Goal: Information Seeking & Learning: Learn about a topic

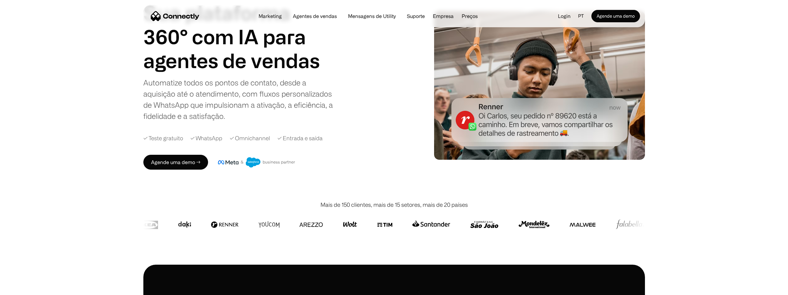
scroll to position [62, 0]
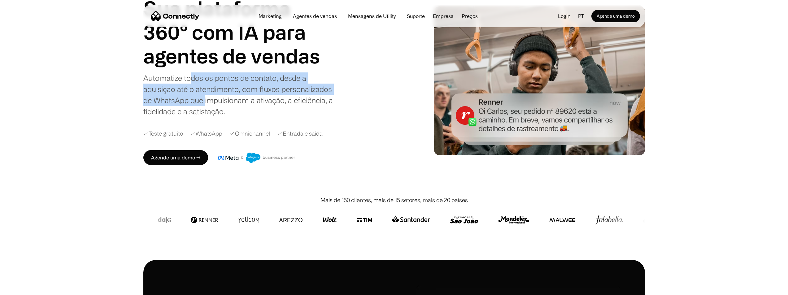
drag, startPoint x: 197, startPoint y: 86, endPoint x: 205, endPoint y: 105, distance: 20.8
click at [205, 105] on div "Automatize todos os pontos de contato, desde a aquisição até o atendimento, com…" at bounding box center [240, 94] width 195 height 45
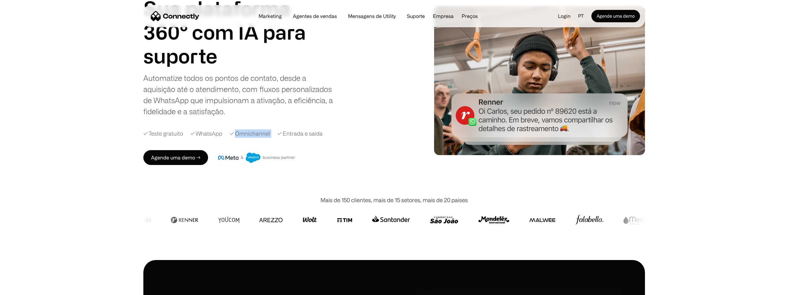
drag, startPoint x: 234, startPoint y: 136, endPoint x: 273, endPoint y: 136, distance: 38.7
click at [273, 136] on div "✓ Teste gratuito ✓ WhatsApp ✓ Omnichannel ✓ Entrada e saída" at bounding box center [273, 133] width 261 height 8
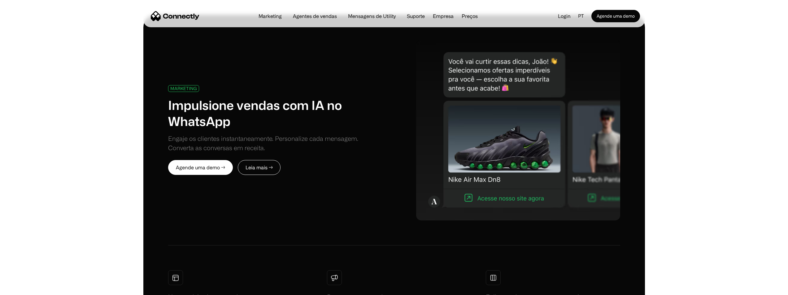
scroll to position [310, 0]
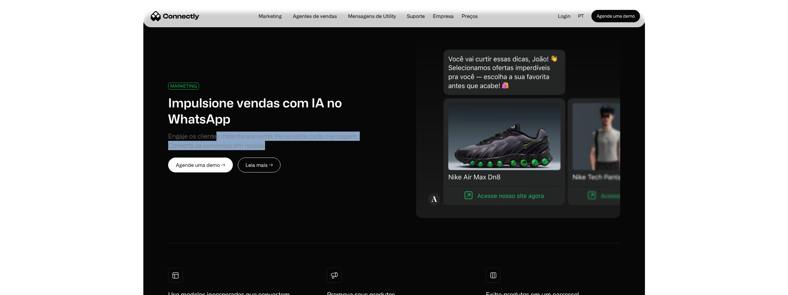
drag, startPoint x: 215, startPoint y: 132, endPoint x: 350, endPoint y: 147, distance: 135.9
click at [350, 147] on div "Engaje os clientes instantaneamente. Personalize cada mensagem. Converta as con…" at bounding box center [276, 141] width 217 height 19
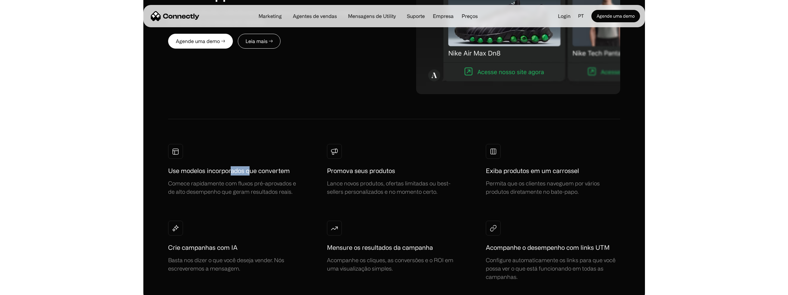
drag, startPoint x: 232, startPoint y: 171, endPoint x: 252, endPoint y: 172, distance: 20.4
click at [252, 172] on h1 "Use modelos incorporados que convertem" at bounding box center [229, 170] width 122 height 9
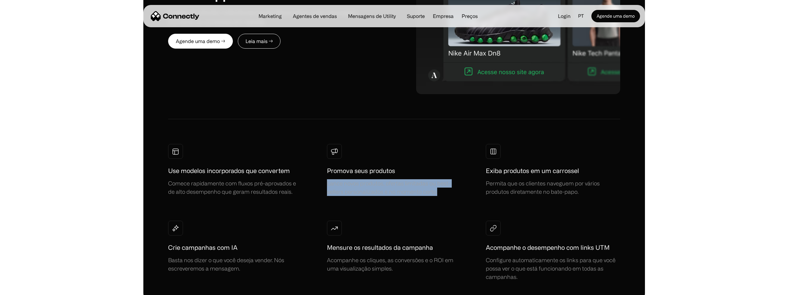
drag, startPoint x: 437, startPoint y: 193, endPoint x: 326, endPoint y: 180, distance: 111.6
click at [326, 180] on div "Use modelos incorporados que convertem Comece rapidamente com fluxos pré-aprova…" at bounding box center [394, 212] width 452 height 137
copy div "Lance novos produtos, ofertas limitadas ou best-sellers personalizados e no mom…"
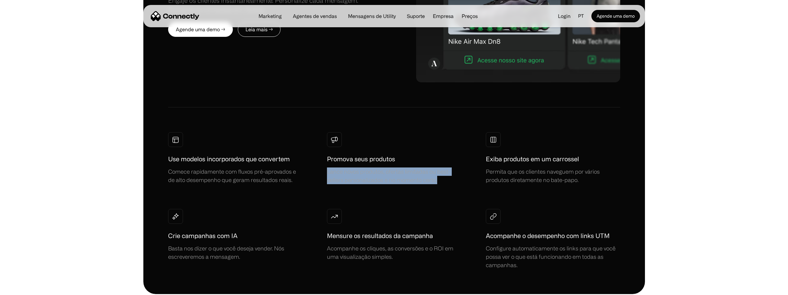
scroll to position [526, 0]
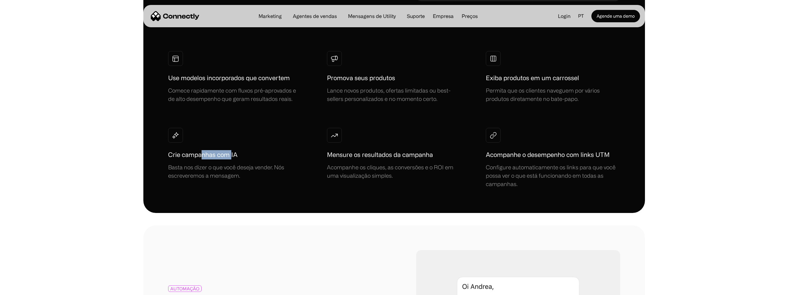
drag, startPoint x: 202, startPoint y: 156, endPoint x: 232, endPoint y: 161, distance: 29.7
click at [232, 161] on div "Crie campanhas com IA Basta nos dizer o que você deseja vender. Nós escreveremo…" at bounding box center [234, 165] width 133 height 30
drag, startPoint x: 397, startPoint y: 155, endPoint x: 435, endPoint y: 157, distance: 38.1
click at [435, 157] on div "Mensure os resultados da campanha Acompanhe os cliques, as conversões e o ROI e…" at bounding box center [393, 165] width 133 height 30
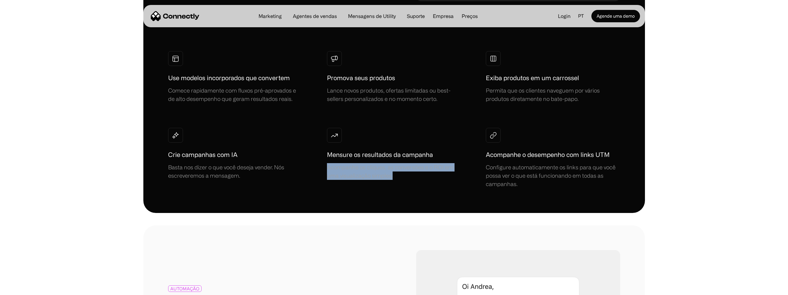
drag, startPoint x: 414, startPoint y: 176, endPoint x: 328, endPoint y: 168, distance: 86.7
click at [328, 168] on div "Acompanhe os cliques, as conversões e o ROI em uma visualização simples." at bounding box center [393, 171] width 133 height 17
copy div "Acompanhe os cliques, as conversões e o ROI em uma visualização simples."
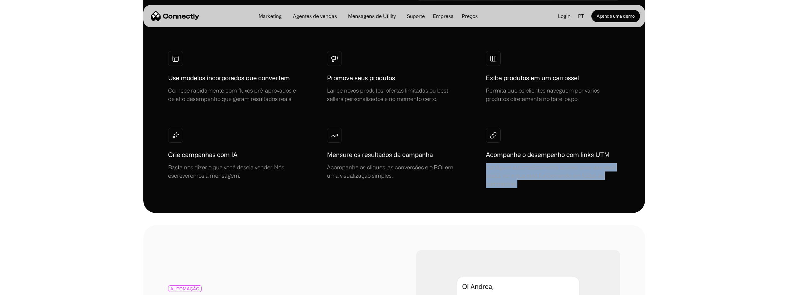
drag, startPoint x: 508, startPoint y: 179, endPoint x: 480, endPoint y: 166, distance: 30.9
click at [480, 166] on div "Use modelos incorporados que convertem Comece rapidamente com fluxos pré-aprova…" at bounding box center [394, 119] width 452 height 137
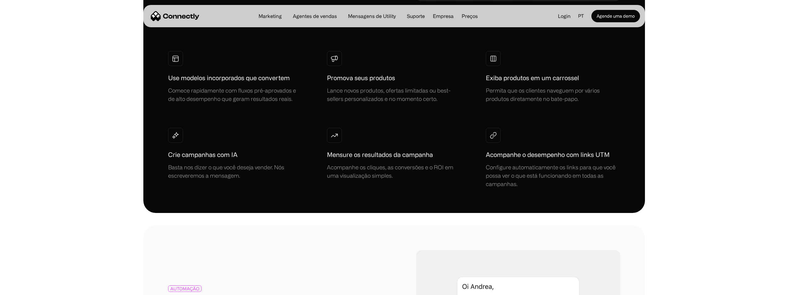
click at [484, 155] on div "Use modelos incorporados que convertem Comece rapidamente com fluxos pré-aprova…" at bounding box center [394, 119] width 452 height 137
drag, startPoint x: 484, startPoint y: 155, endPoint x: 616, endPoint y: 153, distance: 132.2
click at [616, 153] on div "Use modelos incorporados que convertem Comece rapidamente com fluxos pré-aprova…" at bounding box center [394, 119] width 452 height 137
copy h1 "Acompanhe o desempenho com links UTM"
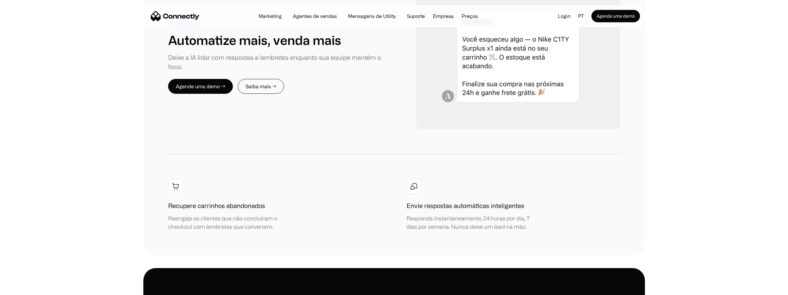
scroll to position [805, 0]
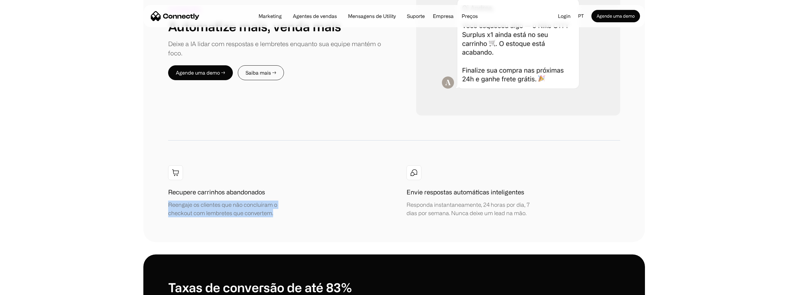
drag, startPoint x: 165, startPoint y: 205, endPoint x: 277, endPoint y: 215, distance: 112.2
click at [277, 215] on div "AUTOMAÇÃO Automatize mais, venda mais Deixe a IA lidar com respostas e lembrete…" at bounding box center [393, 94] width 501 height 295
copy div "Reengaje os clientes que não concluíram o checkout com lembretes que convertem."
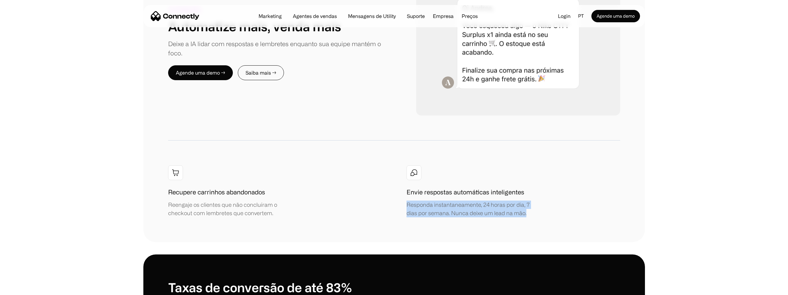
drag, startPoint x: 477, startPoint y: 200, endPoint x: 394, endPoint y: 202, distance: 83.0
click at [394, 202] on div "Recupere carrinhos abandonados Reengaje os clientes que não concluíram o checko…" at bounding box center [394, 191] width 452 height 52
click at [434, 208] on div "Responda instantaneamente, 24 horas por dia, 7 dias por semana. Nunca deixe um …" at bounding box center [472, 209] width 133 height 17
drag, startPoint x: 449, startPoint y: 213, endPoint x: 456, endPoint y: 215, distance: 7.1
click at [449, 213] on div "Responda instantaneamente, 24 horas por dia, 7 dias por semana. Nunca deixe um …" at bounding box center [472, 209] width 133 height 17
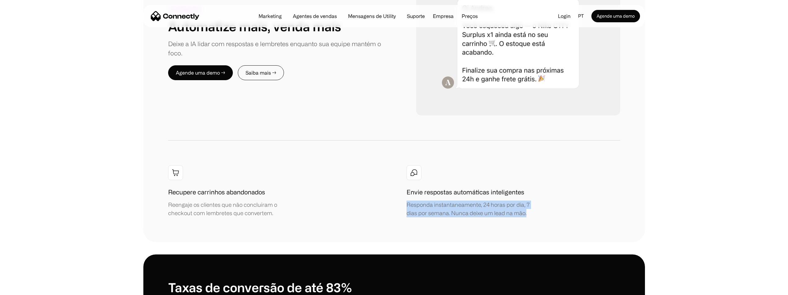
copy div "Responda instantaneamente, 24 horas por dia, 7 dias por semana. Nunca deixe um …"
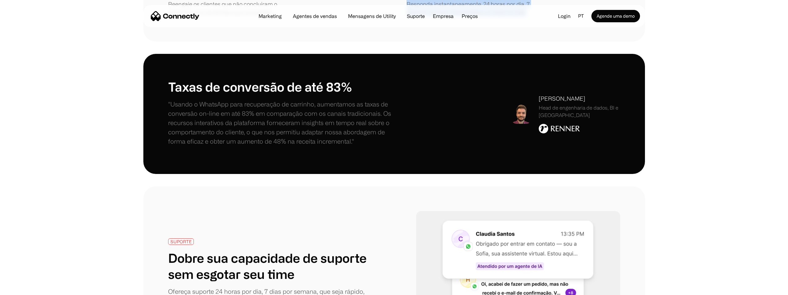
scroll to position [1114, 0]
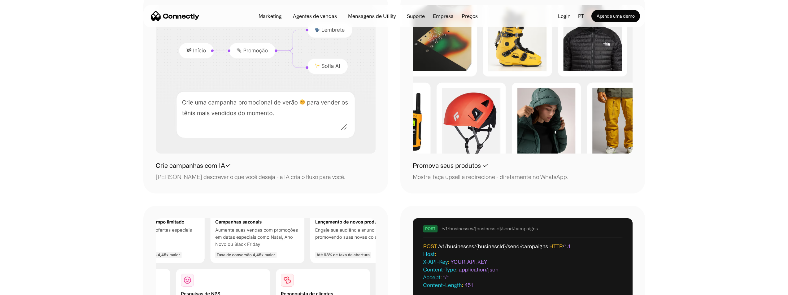
scroll to position [681, 0]
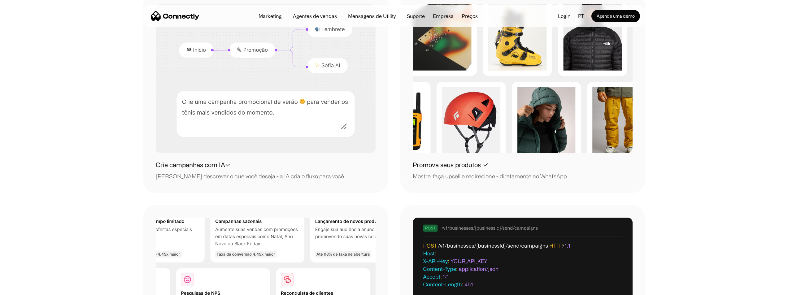
click at [245, 169] on div "Crie campanhas com IA✓ [PERSON_NAME] descrever o que você deseja - a IA cria o …" at bounding box center [266, 170] width 220 height 20
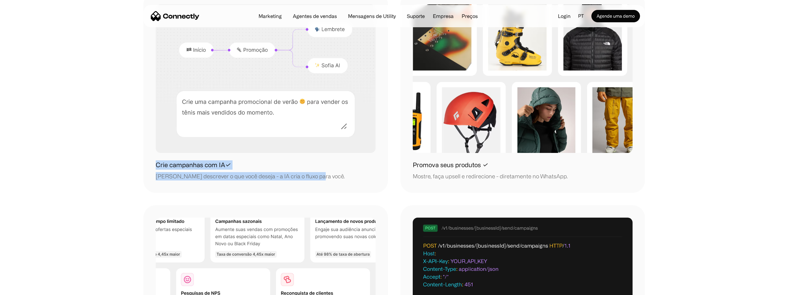
drag, startPoint x: 148, startPoint y: 165, endPoint x: 314, endPoint y: 175, distance: 167.1
click at [314, 175] on div "Crie campanhas com IA✓ [PERSON_NAME] descrever o que você deseja - a IA cria o …" at bounding box center [265, 92] width 245 height 201
copy div "Crie campanhas com IA✓ [PERSON_NAME] descrever o que você deseja - a IA cria o …"
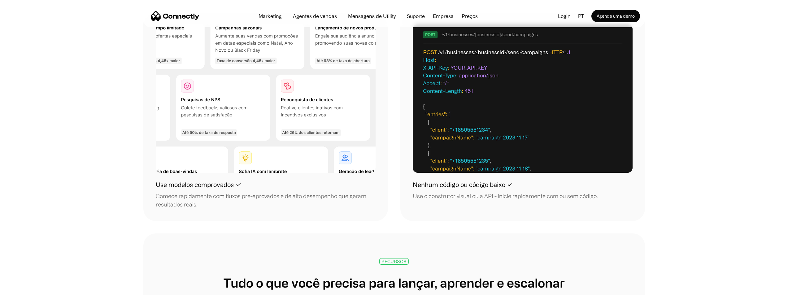
scroll to position [898, 0]
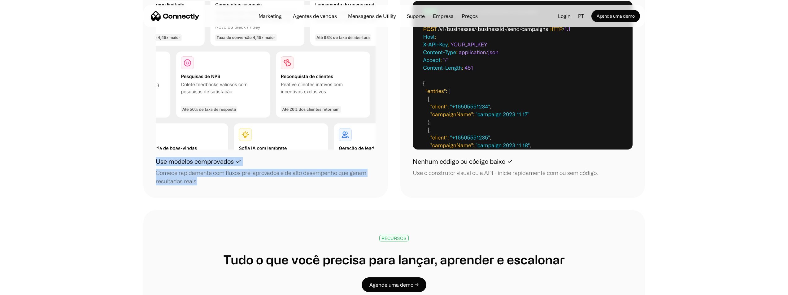
drag, startPoint x: 167, startPoint y: 169, endPoint x: 156, endPoint y: 162, distance: 13.3
click at [156, 162] on div "Use modelos comprovados ✓ Comece rapidamente com fluxos pré-aprovados e de alto…" at bounding box center [266, 171] width 220 height 28
copy div "Use modelos comprovados ✓ Comece rapidamente com fluxos pré-aprovados e de alto…"
click at [338, 188] on div "Use modelos comprovados ✓ Comece rapidamente com fluxos pré-aprovados e de alto…" at bounding box center [265, 93] width 245 height 209
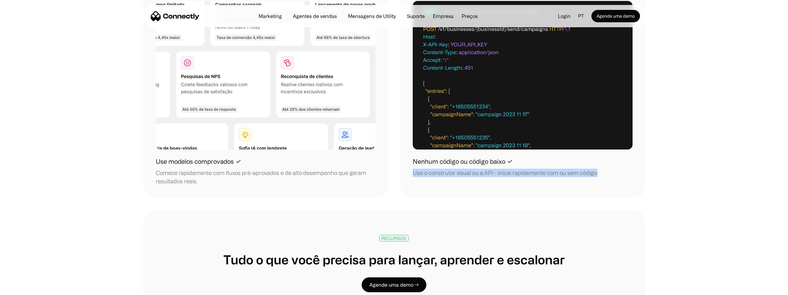
drag, startPoint x: 413, startPoint y: 173, endPoint x: 611, endPoint y: 169, distance: 197.8
click at [611, 169] on div "Nenhum código ou código baixo ✓ Use o construtor visual ou a API - inicie rapid…" at bounding box center [523, 167] width 220 height 20
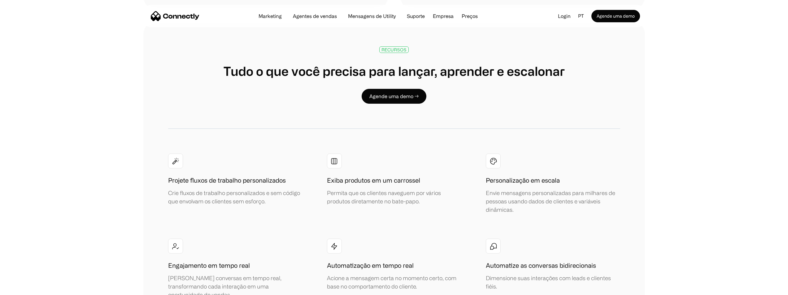
scroll to position [1114, 0]
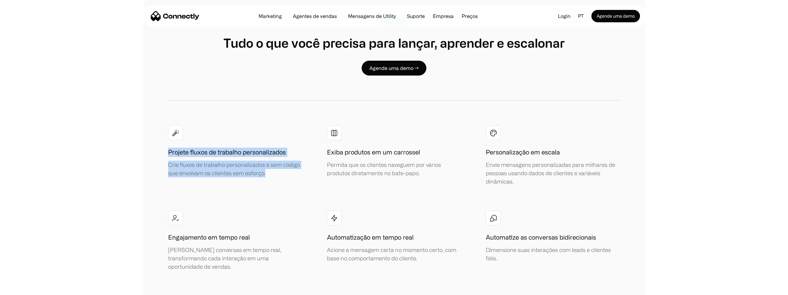
drag, startPoint x: 274, startPoint y: 176, endPoint x: 183, endPoint y: 157, distance: 93.1
click at [162, 152] on div "RECURSOS Tudo o que você precisa para lançar, aprender e escalonar Agende uma d…" at bounding box center [393, 187] width 501 height 388
copy div "Projete fluxos de trabalho personalizados Crie fluxos de trabalho personalizado…"
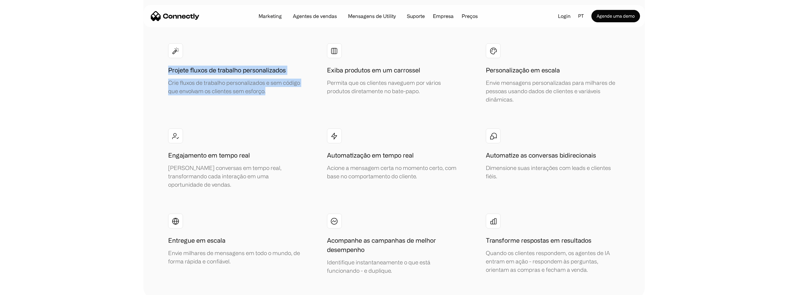
scroll to position [1207, 0]
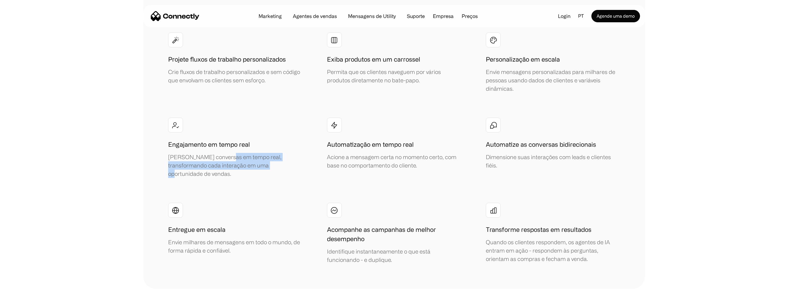
drag, startPoint x: 254, startPoint y: 162, endPoint x: 225, endPoint y: 157, distance: 29.4
click at [225, 157] on div "[PERSON_NAME] conversas em tempo real, transformando cada interação em uma opor…" at bounding box center [234, 165] width 133 height 25
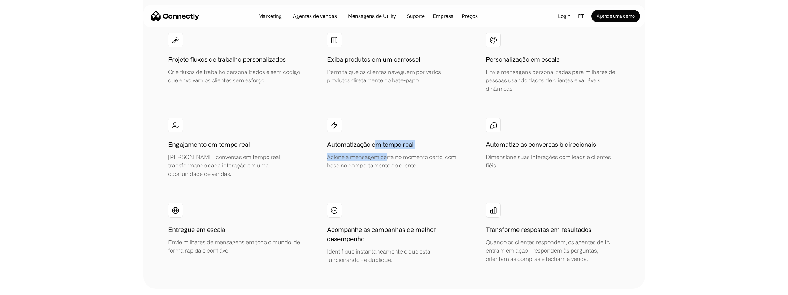
drag, startPoint x: 376, startPoint y: 142, endPoint x: 386, endPoint y: 156, distance: 16.6
click at [386, 156] on div "Automatização em tempo real Acione a mensagem certa no momento certo, com base …" at bounding box center [393, 155] width 133 height 30
click at [298, 163] on div "[PERSON_NAME] conversas em tempo real, transformando cada interação em uma opor…" at bounding box center [234, 165] width 133 height 25
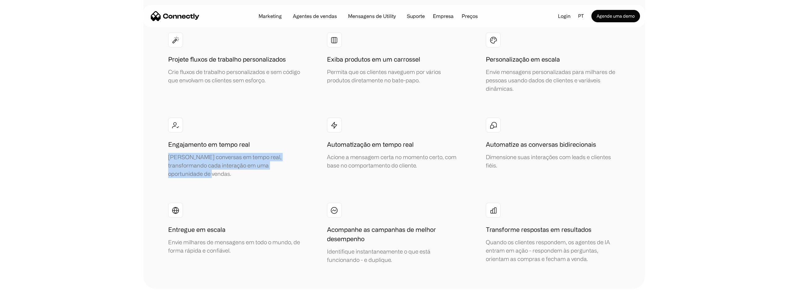
drag, startPoint x: 245, startPoint y: 163, endPoint x: 185, endPoint y: 158, distance: 60.5
click at [154, 152] on div "RECURSOS Tudo o que você precisa para lançar, aprender e escalonar Agende uma d…" at bounding box center [393, 95] width 501 height 388
drag, startPoint x: 202, startPoint y: 161, endPoint x: 243, endPoint y: 165, distance: 41.3
click at [243, 165] on div "[PERSON_NAME] conversas em tempo real, transformando cada interação em uma opor…" at bounding box center [234, 165] width 133 height 25
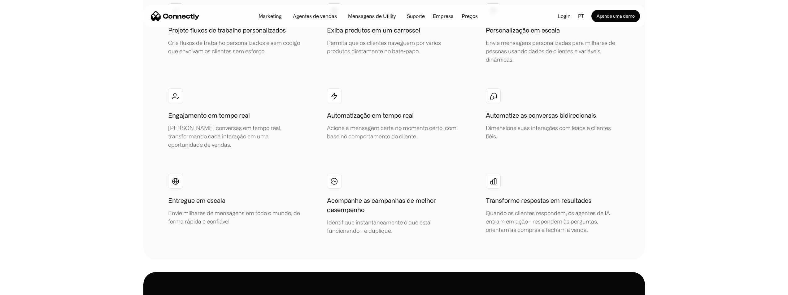
scroll to position [1269, 0]
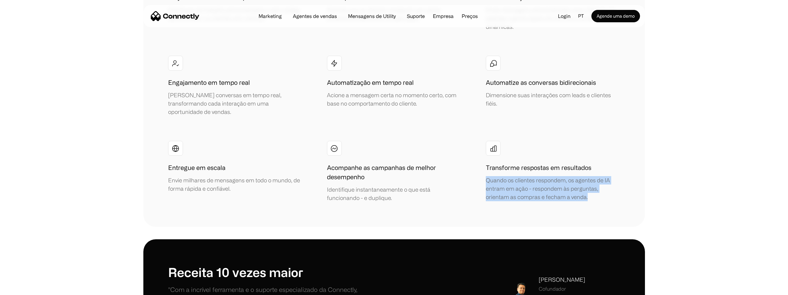
drag, startPoint x: 477, startPoint y: 168, endPoint x: 596, endPoint y: 187, distance: 119.8
click at [596, 187] on div "Projete fluxos de trabalho personalizados Crie fluxos de trabalho personalizado…" at bounding box center [394, 87] width 452 height 232
copy div "Quando os clientes respondem, os agentes de IA entram em ação - respondem às pe…"
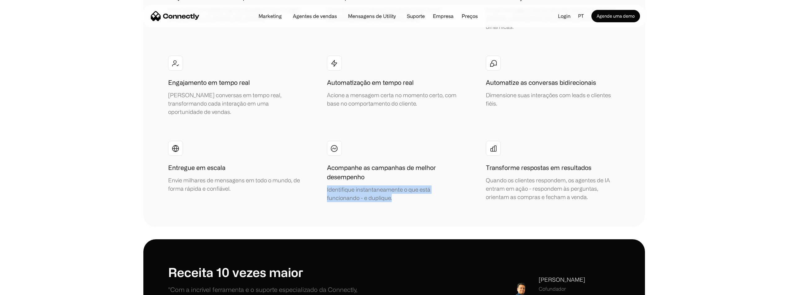
drag, startPoint x: 375, startPoint y: 184, endPoint x: 325, endPoint y: 180, distance: 49.7
click at [325, 180] on div "RECURSOS Tudo o que você precisa para lançar, aprender e escalonar Agende uma d…" at bounding box center [393, 33] width 501 height 388
copy div "Identifique instantaneamente o que está funcionando - e duplique."
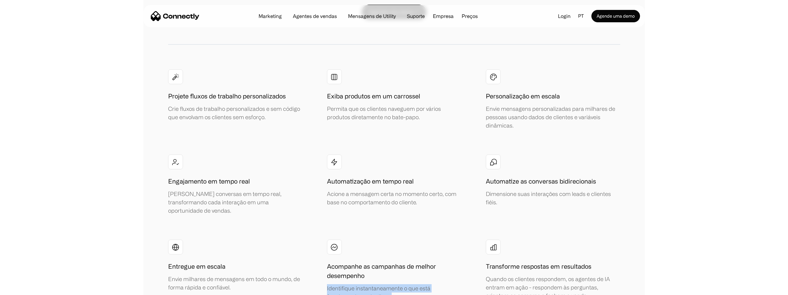
scroll to position [1145, 0]
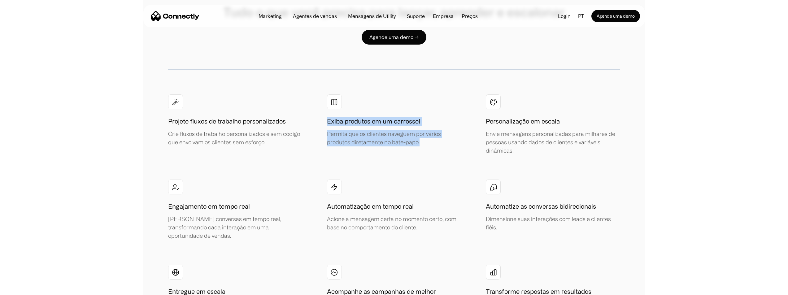
drag, startPoint x: 328, startPoint y: 122, endPoint x: 446, endPoint y: 147, distance: 120.9
click at [446, 147] on div "Exiba produtos em um carrossel Permita que os clientes naveguem por vários prod…" at bounding box center [393, 124] width 133 height 60
click at [420, 144] on div "Permita que os clientes naveguem por vários produtos diretamente no bate-papo." at bounding box center [393, 138] width 133 height 17
drag, startPoint x: 419, startPoint y: 143, endPoint x: 329, endPoint y: 124, distance: 92.8
click at [316, 121] on div "Projete fluxos de trabalho personalizados Crie fluxos de trabalho personalizado…" at bounding box center [394, 210] width 452 height 232
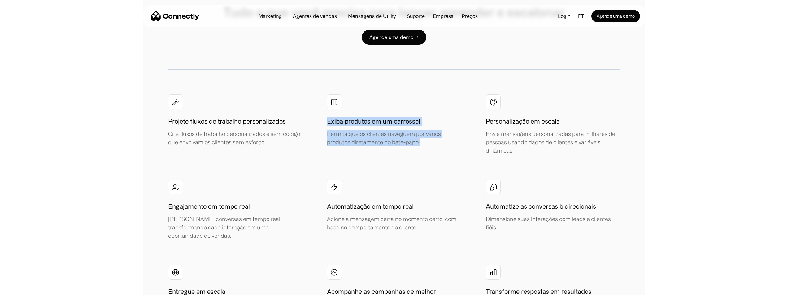
copy div "Exiba produtos em um carrossel Permita que os clientes naveguem por vários prod…"
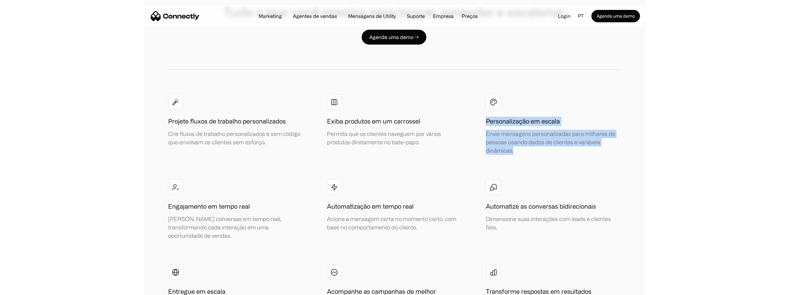
drag, startPoint x: 493, startPoint y: 134, endPoint x: 479, endPoint y: 121, distance: 19.3
click at [479, 121] on div "Projete fluxos de trabalho personalizados Crie fluxos de trabalho personalizado…" at bounding box center [394, 210] width 452 height 232
copy div "Personalização em escala Envie mensagens personalizadas para milhares de pessoa…"
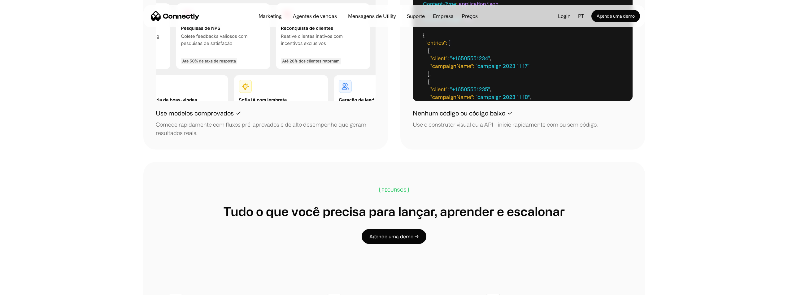
scroll to position [929, 0]
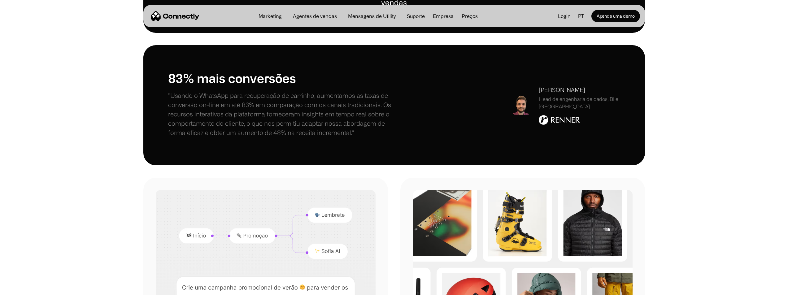
click at [662, 104] on div "83% mais conversões "Usando o WhatsApp para recuperação de carrinho, aumentamos…" at bounding box center [394, 105] width 788 height 120
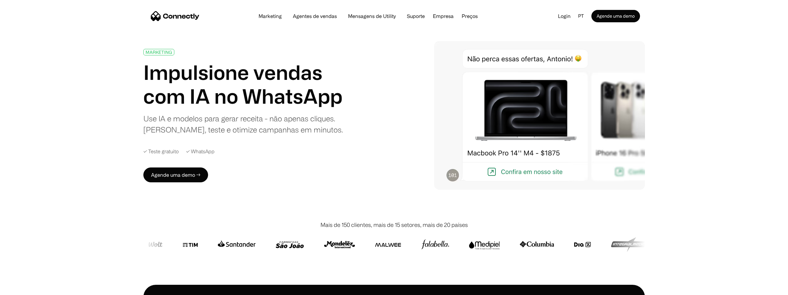
scroll to position [0, 0]
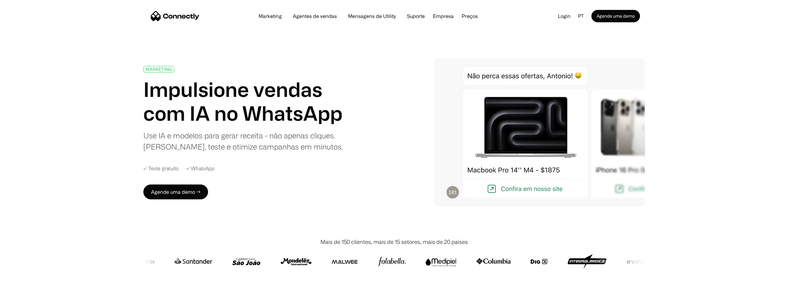
click at [170, 14] on img "home" at bounding box center [175, 16] width 49 height 10
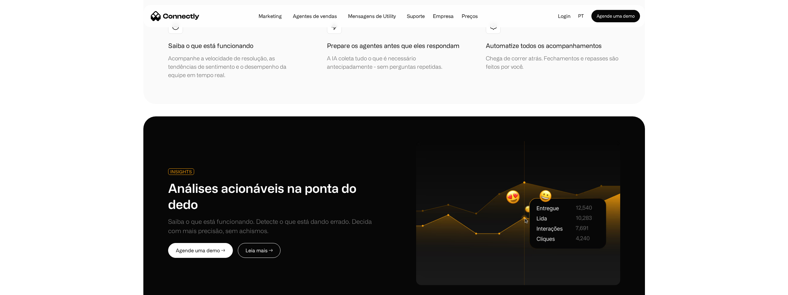
scroll to position [1579, 0]
